Goal: Information Seeking & Learning: Learn about a topic

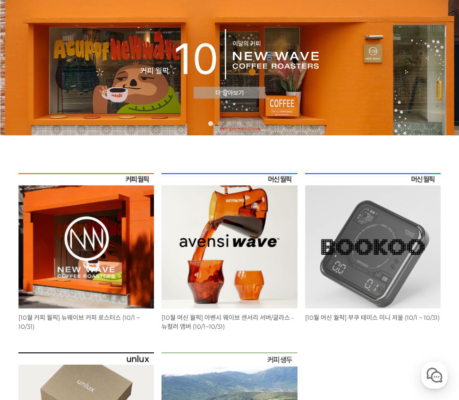
scroll to position [76, 0]
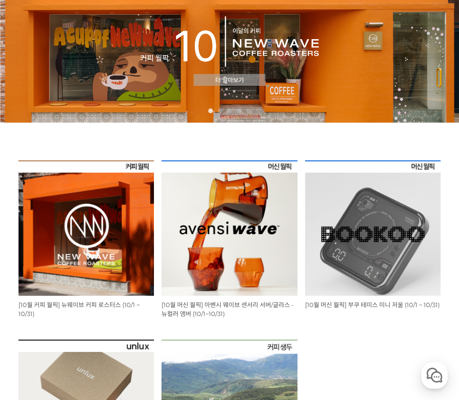
click at [223, 206] on img at bounding box center [228, 227] width 135 height 135
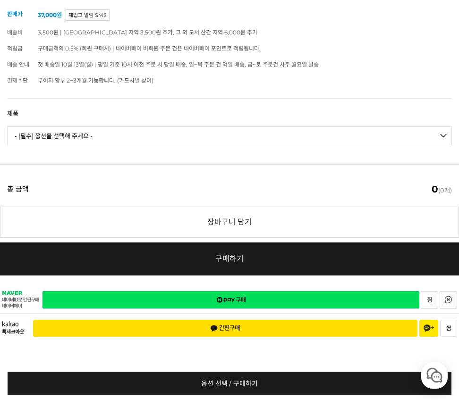
scroll to position [533, 0]
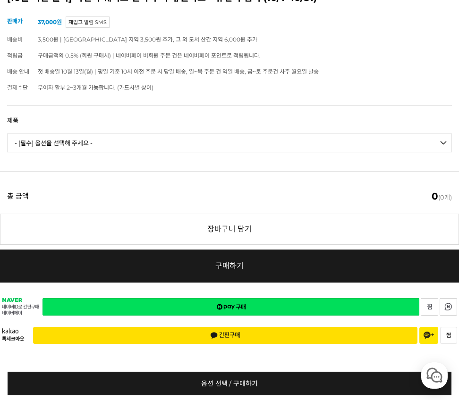
click at [260, 152] on select "- [필수] 옵션을 선택해 주세요 - ------------------- 웨이브 앰버 3종 세트 [품절] 사이클론 센서리 서버 앰버 [품절] …" at bounding box center [229, 143] width 445 height 19
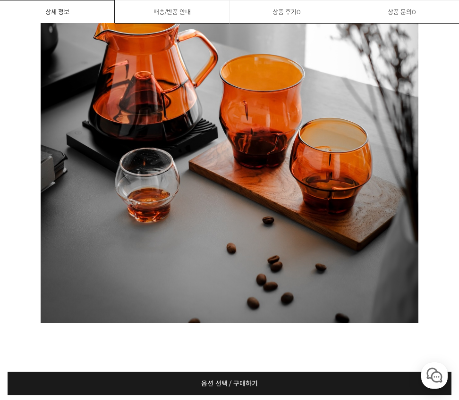
scroll to position [1130, 0]
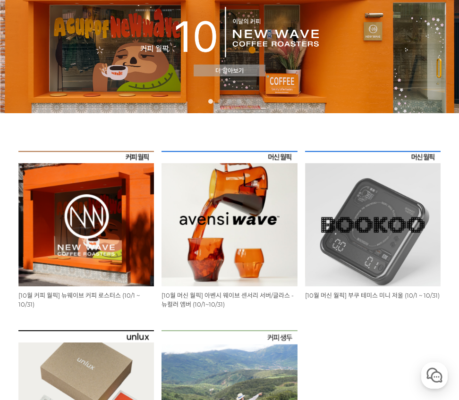
scroll to position [85, 0]
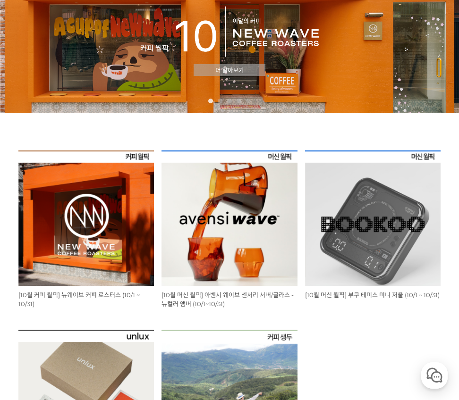
click at [371, 267] on img at bounding box center [372, 218] width 135 height 135
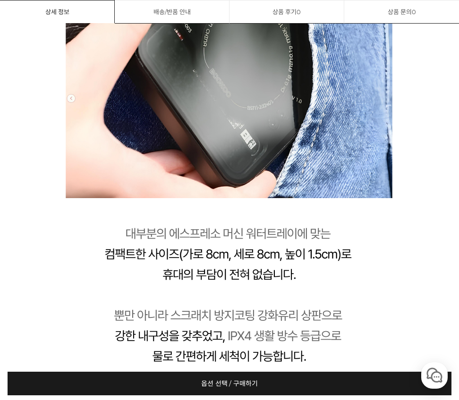
scroll to position [3725, 0]
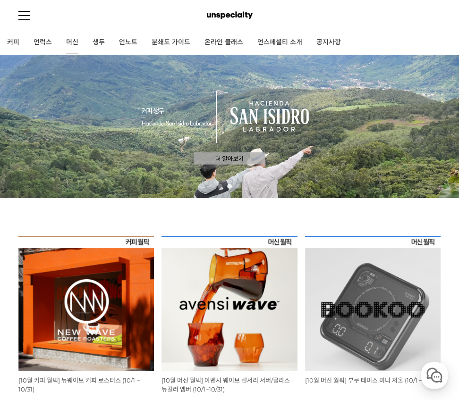
click at [69, 43] on link "머신" at bounding box center [72, 43] width 26 height 24
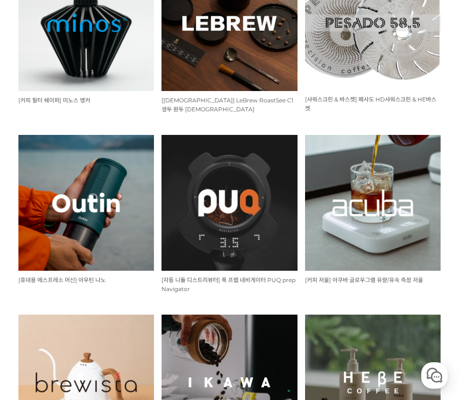
scroll to position [553, 0]
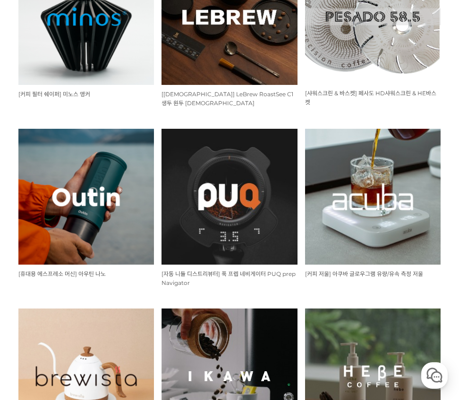
click at [98, 178] on img at bounding box center [85, 196] width 135 height 135
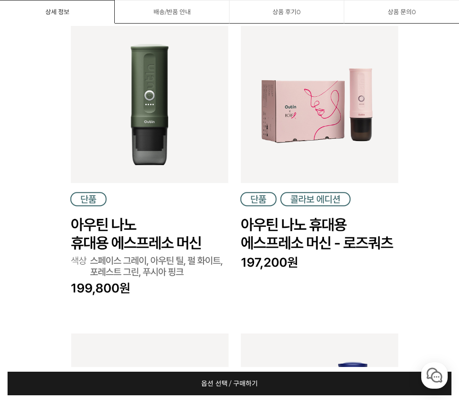
scroll to position [1645, 0]
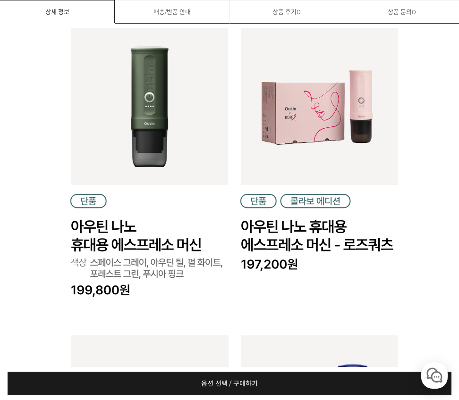
click at [143, 151] on img at bounding box center [230, 267] width 378 height 1805
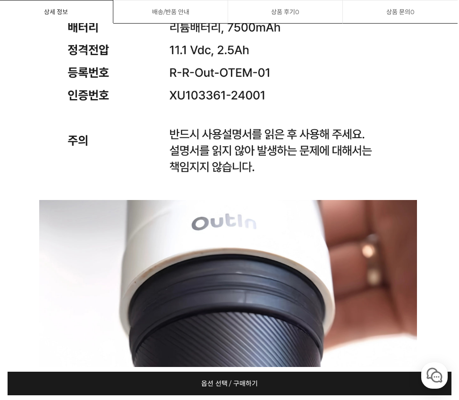
scroll to position [9056, 1]
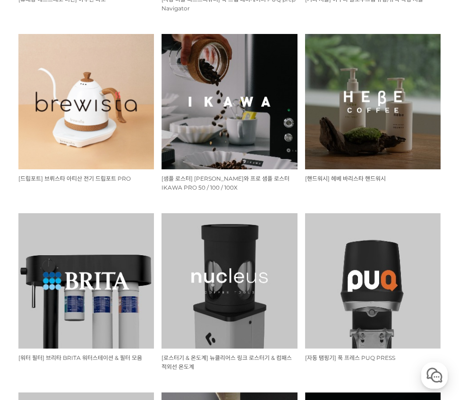
scroll to position [831, 0]
